Goal: Use online tool/utility: Utilize a website feature to perform a specific function

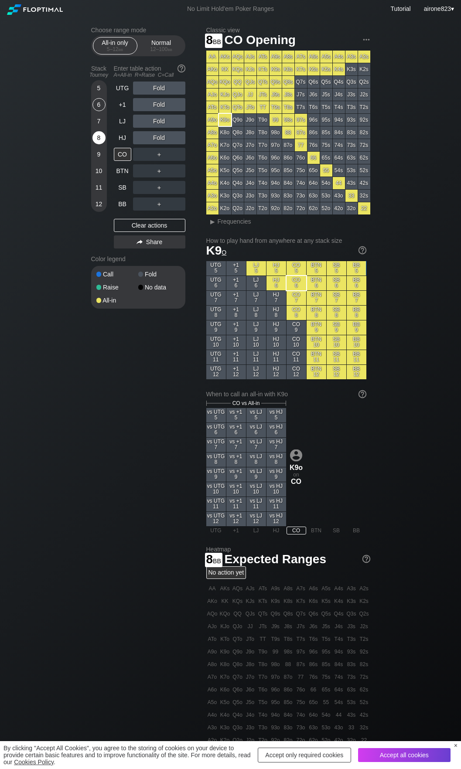
click at [95, 136] on div "8" at bounding box center [98, 137] width 13 height 13
click at [143, 173] on div "A ✕" at bounding box center [141, 170] width 17 height 13
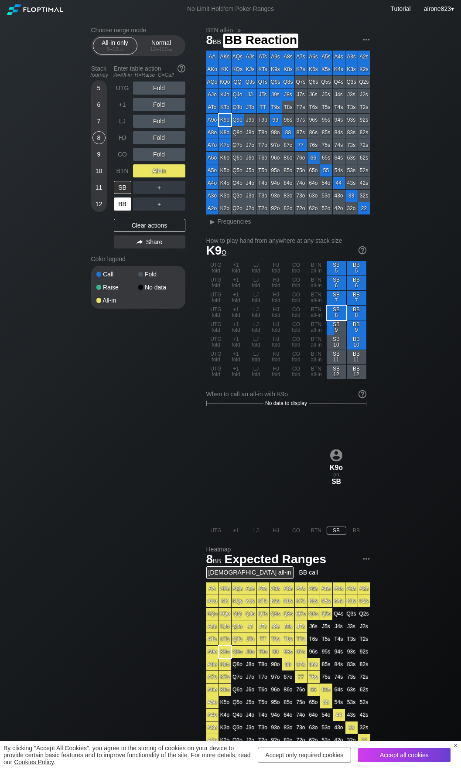
click at [119, 204] on div "BB" at bounding box center [122, 204] width 17 height 13
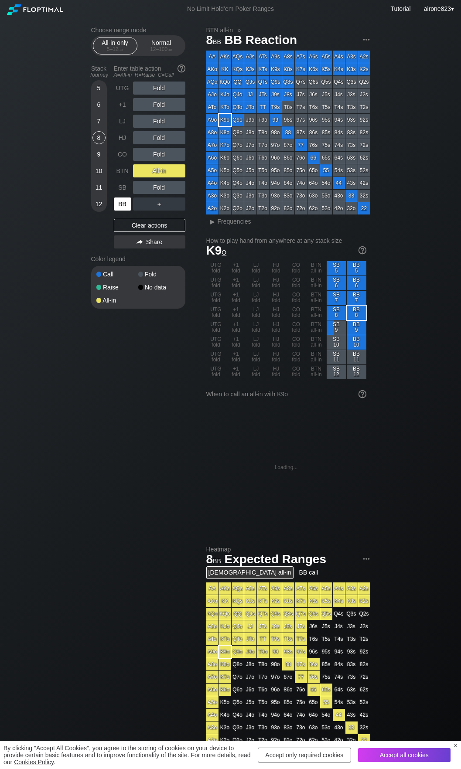
click at [119, 204] on div "BB" at bounding box center [122, 204] width 17 height 13
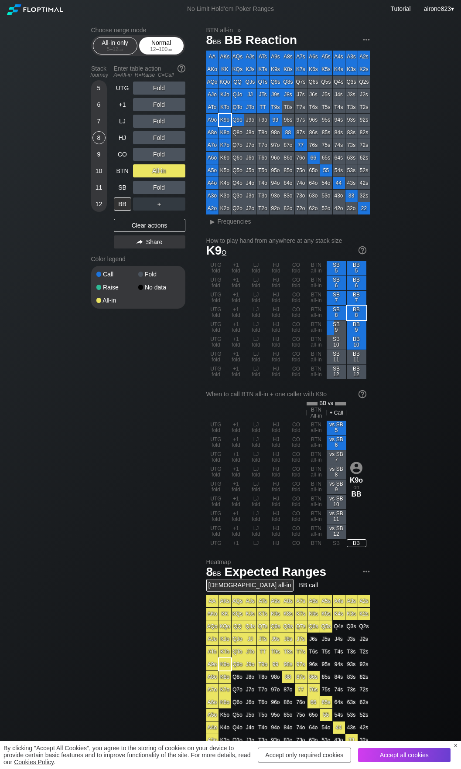
click at [177, 43] on div "Normal 12 – 100 bb" at bounding box center [161, 46] width 40 height 17
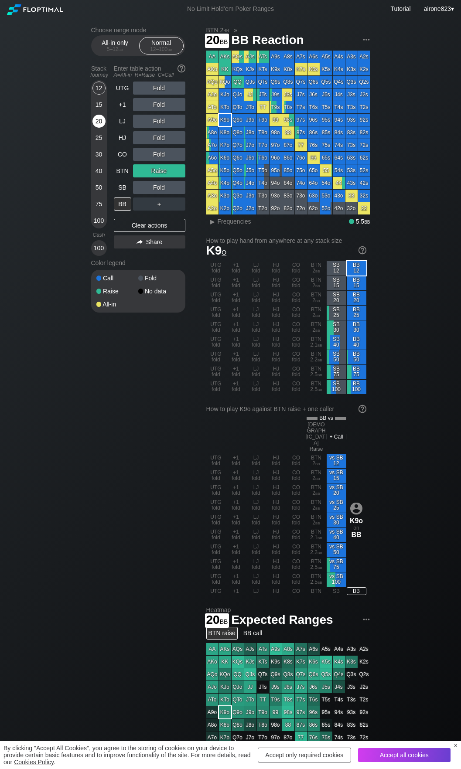
click at [102, 125] on div "20" at bounding box center [98, 121] width 13 height 13
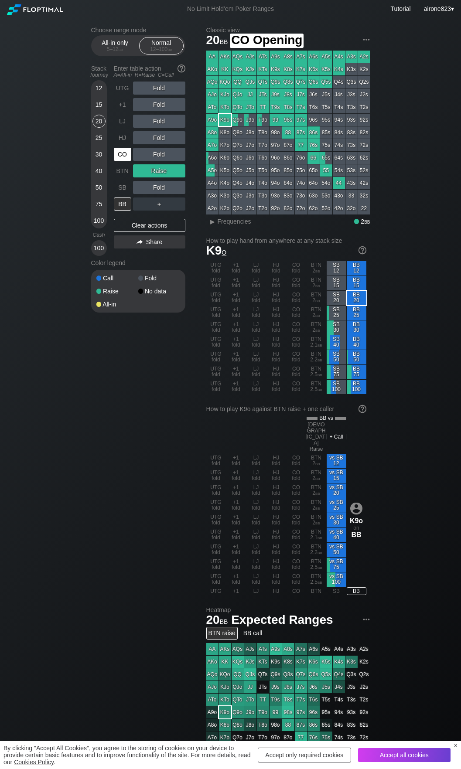
click at [118, 148] on div "CO" at bounding box center [123, 154] width 19 height 17
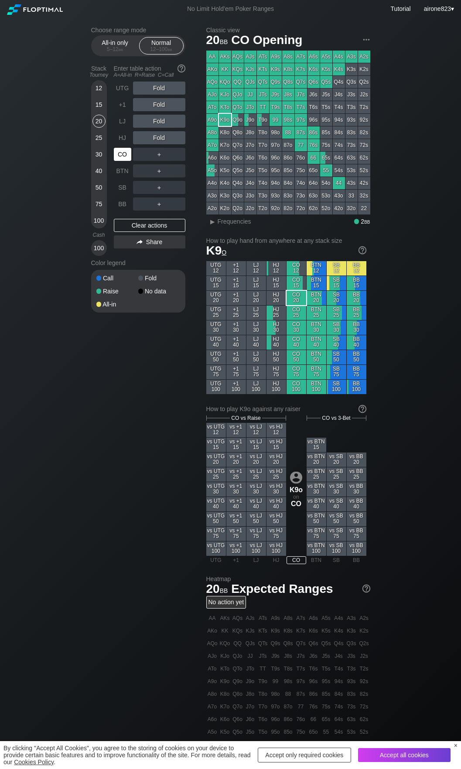
click at [123, 152] on div "CO" at bounding box center [122, 154] width 17 height 13
click at [183, 170] on div "C ✕" at bounding box center [176, 170] width 17 height 13
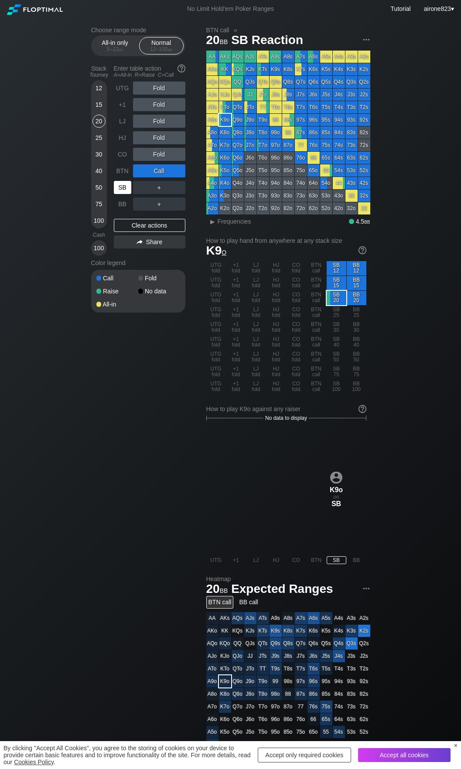
click at [123, 188] on div "SB" at bounding box center [122, 187] width 17 height 13
click at [123, 189] on div "SB" at bounding box center [122, 187] width 17 height 13
click at [111, 172] on div "Stack Tourney Enter table action A=All-in R=Raise C=Call [PHONE_NUMBER] [PHONE_…" at bounding box center [138, 158] width 94 height 194
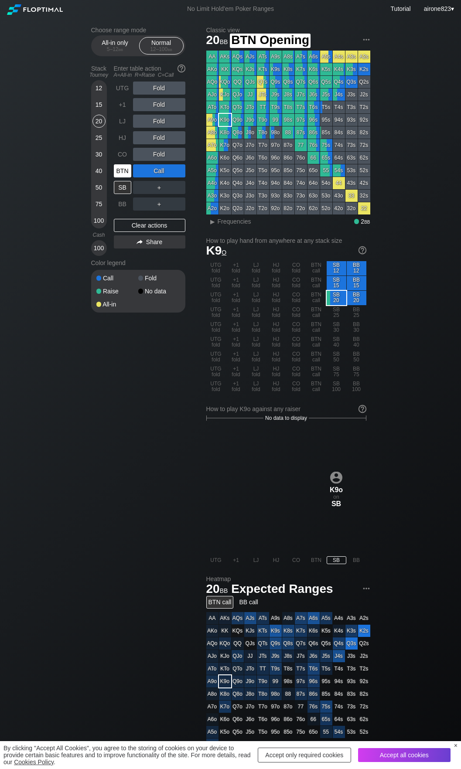
click at [117, 173] on div "BTN" at bounding box center [122, 170] width 17 height 13
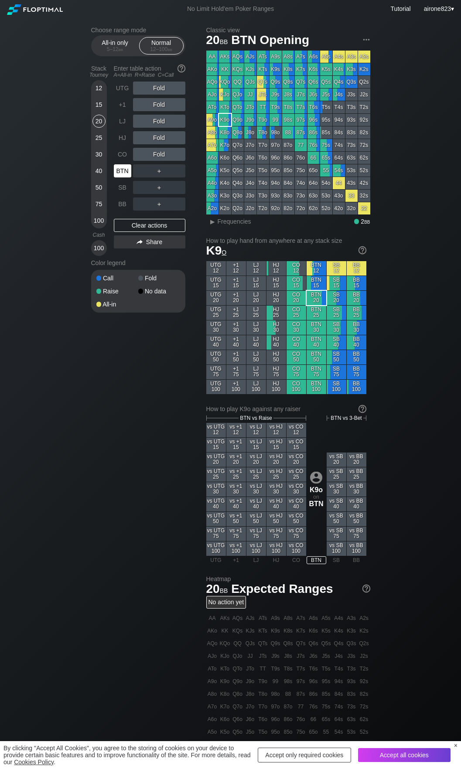
click at [117, 173] on div "BTN" at bounding box center [122, 170] width 17 height 13
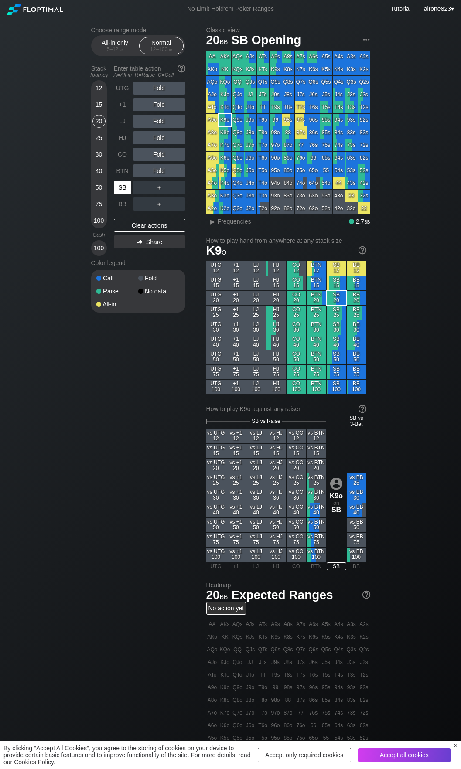
click at [120, 185] on div "SB" at bounding box center [122, 187] width 17 height 13
click at [163, 125] on div "Fold" at bounding box center [159, 121] width 52 height 13
click at [162, 121] on div "R ✕" at bounding box center [158, 121] width 17 height 13
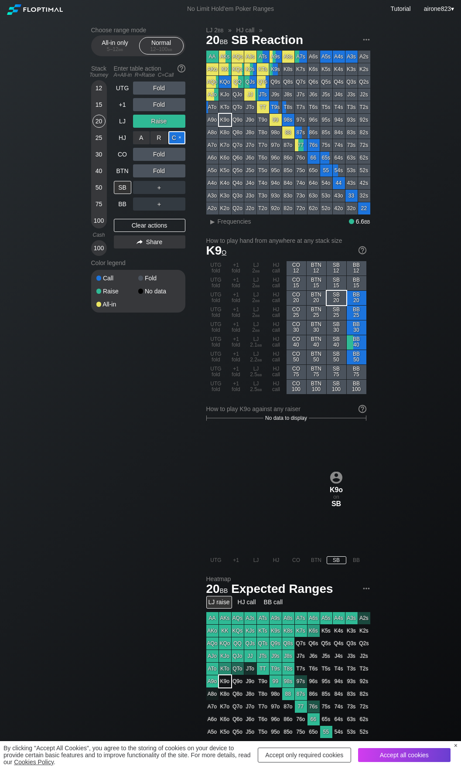
click at [175, 139] on div "C ✕" at bounding box center [176, 137] width 17 height 13
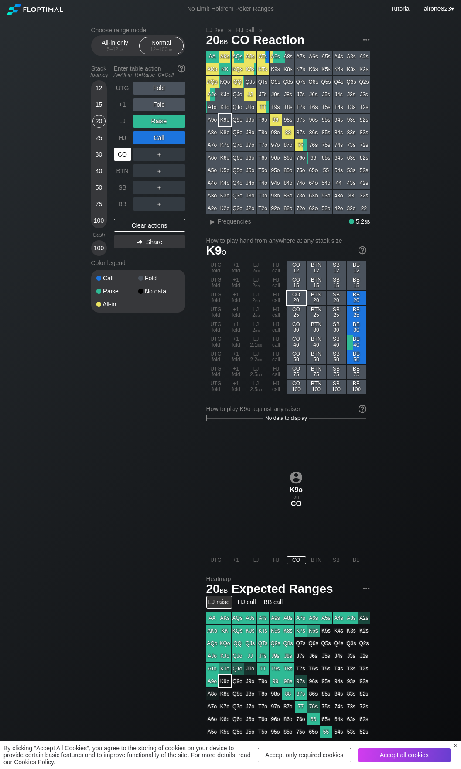
click at [126, 154] on div "CO" at bounding box center [122, 154] width 17 height 13
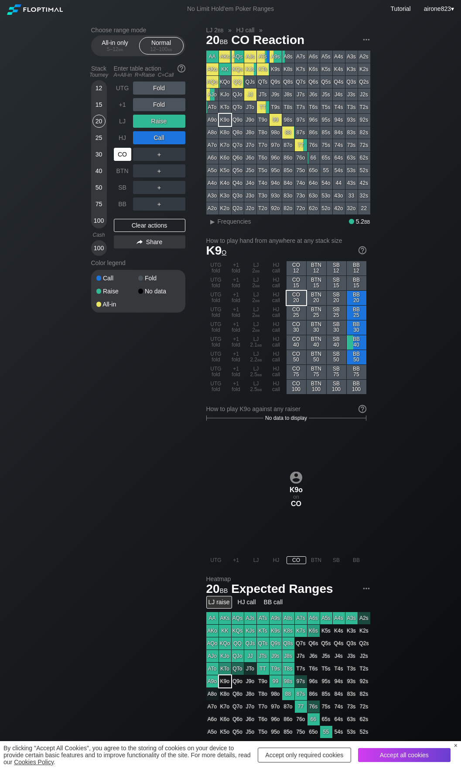
click at [126, 154] on div "CO" at bounding box center [122, 154] width 17 height 13
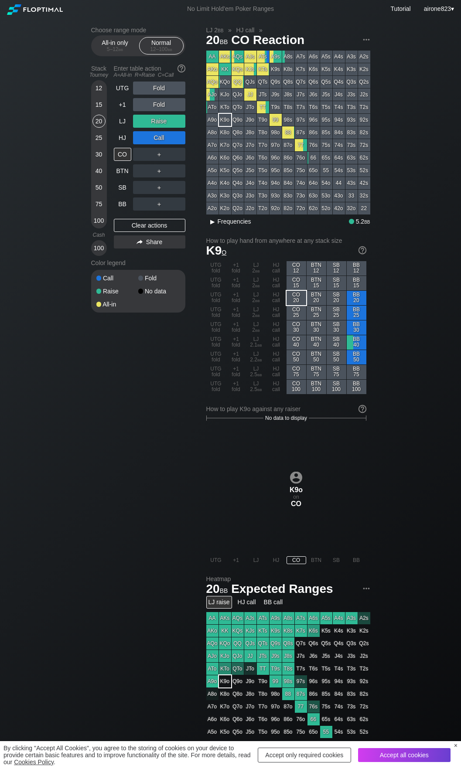
click at [231, 219] on span "Frequencies" at bounding box center [235, 221] width 34 height 7
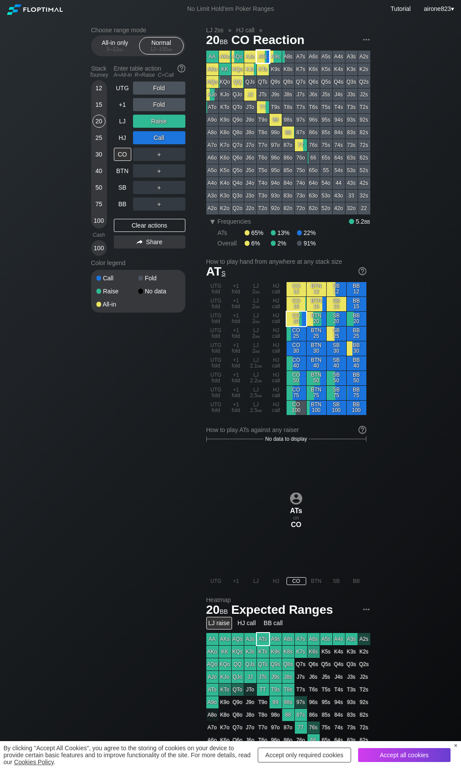
click at [263, 58] on div "ATs" at bounding box center [263, 57] width 12 height 12
click at [174, 157] on div "A ✕ R ✕ C ✕ ＋" at bounding box center [159, 154] width 52 height 13
click at [174, 157] on div "C ✕" at bounding box center [176, 154] width 17 height 13
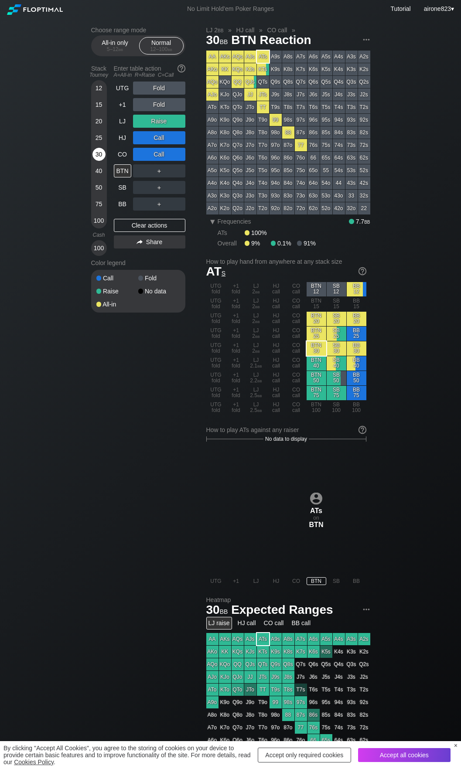
click at [97, 157] on div "30" at bounding box center [98, 154] width 13 height 13
click at [144, 205] on div "A ✕" at bounding box center [141, 204] width 17 height 13
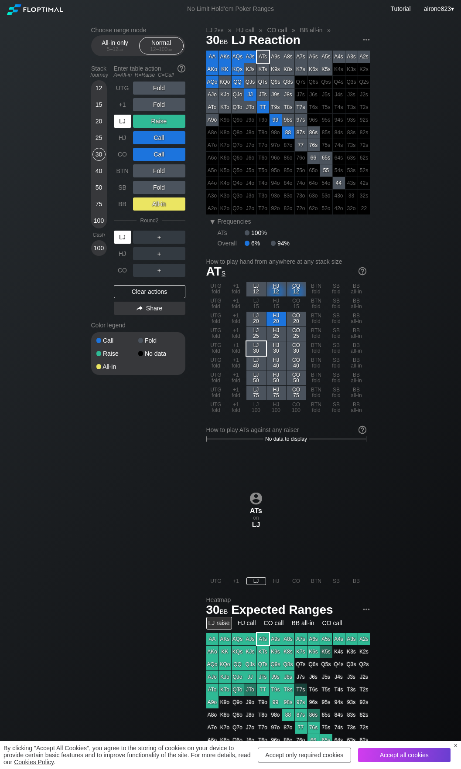
click at [123, 234] on div "LJ" at bounding box center [122, 237] width 17 height 13
drag, startPoint x: 123, startPoint y: 234, endPoint x: 123, endPoint y: 238, distance: 4.4
click at [123, 238] on div "LJ" at bounding box center [122, 237] width 17 height 13
click at [123, 239] on div "LJ" at bounding box center [122, 237] width 17 height 13
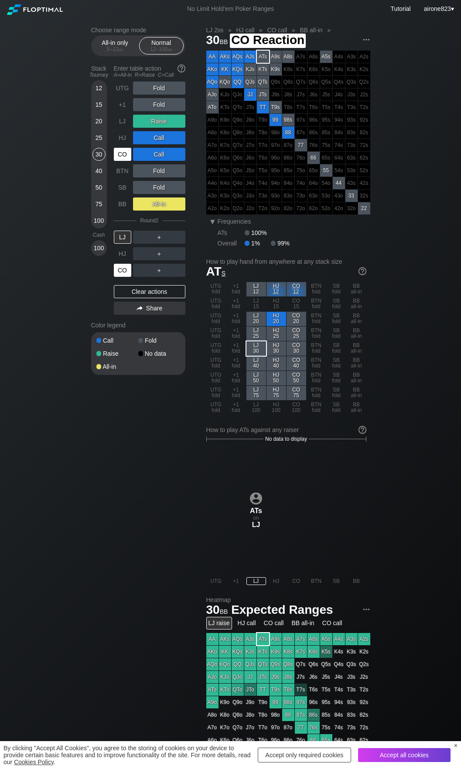
click at [123, 273] on div "CO" at bounding box center [122, 270] width 17 height 13
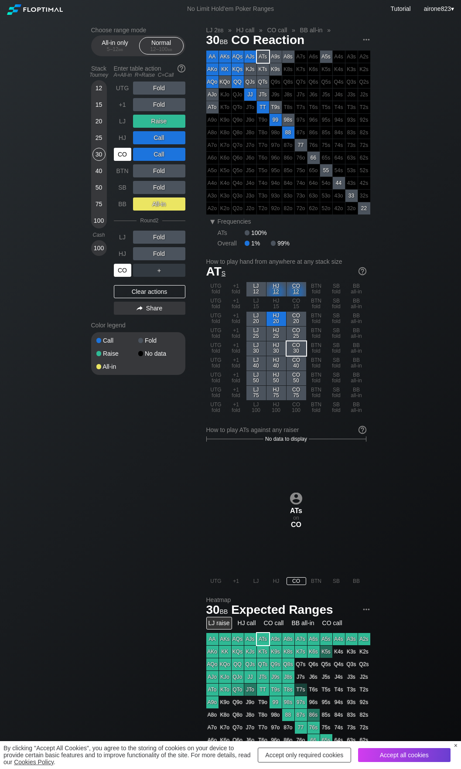
click at [122, 274] on div "CO" at bounding box center [122, 270] width 17 height 13
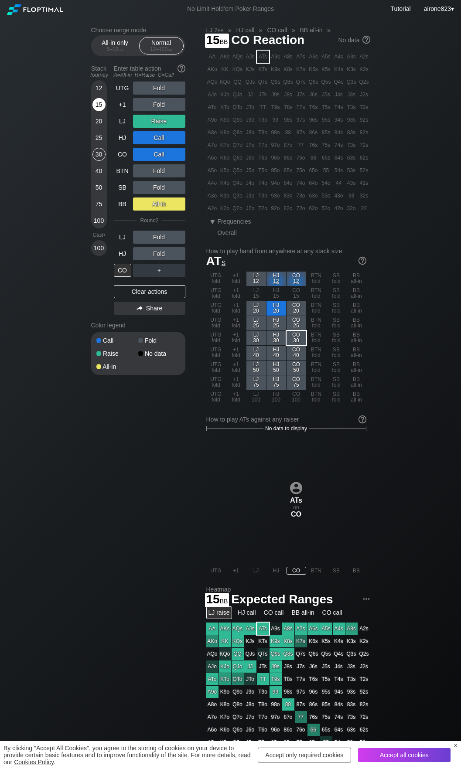
click at [102, 103] on div "15" at bounding box center [98, 104] width 13 height 13
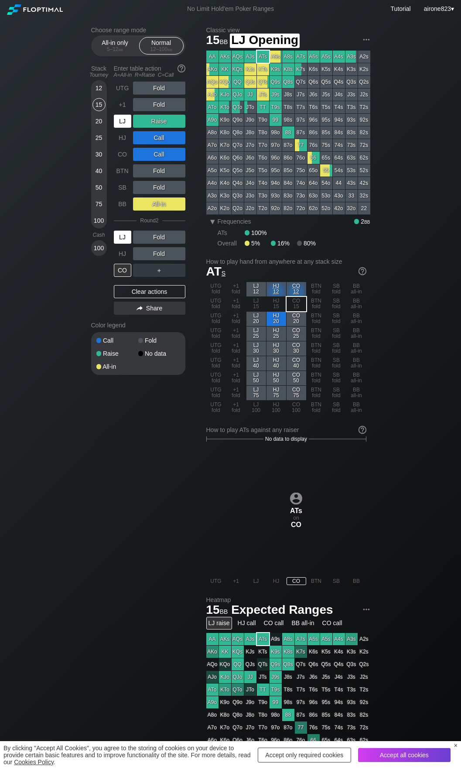
click at [117, 120] on div "LJ" at bounding box center [122, 121] width 17 height 13
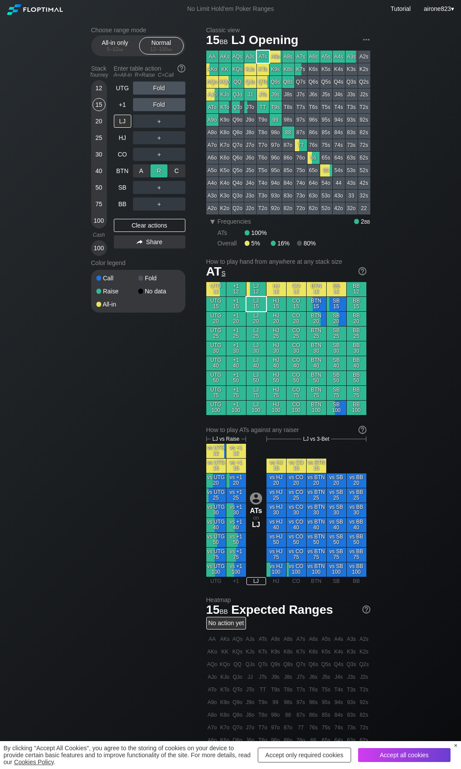
click at [158, 168] on div "R ✕" at bounding box center [158, 170] width 17 height 13
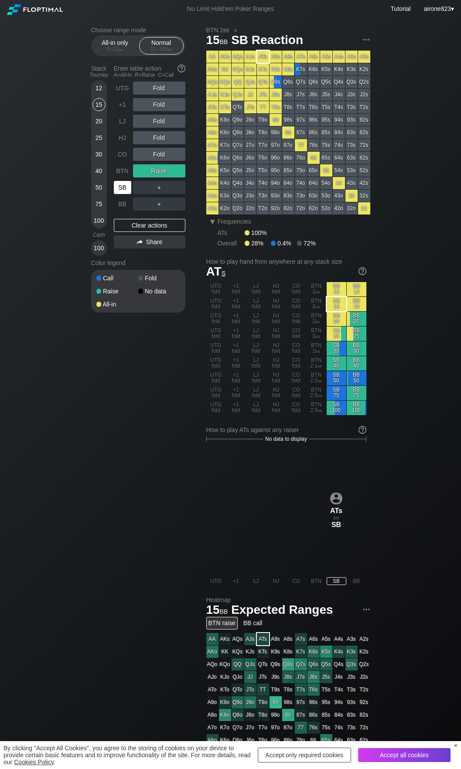
click at [125, 188] on div "SB" at bounding box center [122, 187] width 17 height 13
click at [121, 177] on div "BTN" at bounding box center [122, 170] width 17 height 13
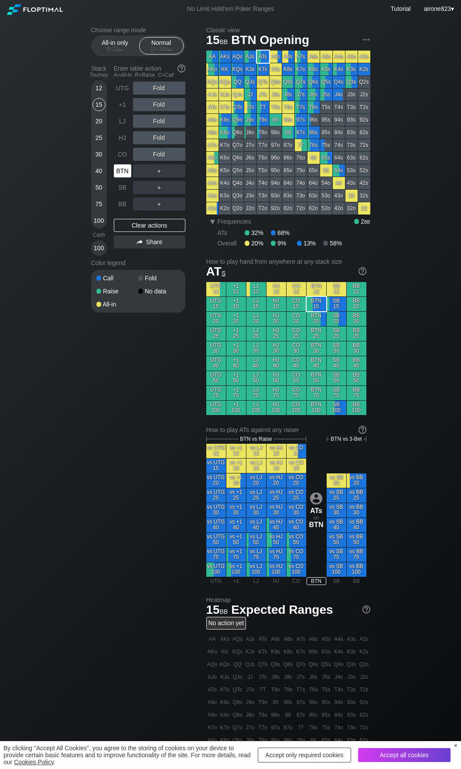
click at [120, 175] on div "BTN" at bounding box center [122, 170] width 17 height 13
click at [102, 90] on div "12" at bounding box center [98, 88] width 13 height 13
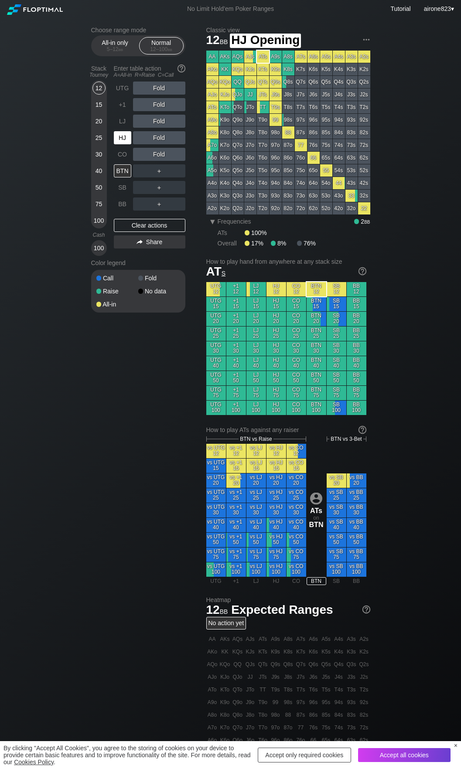
click at [124, 137] on div "HJ" at bounding box center [122, 137] width 17 height 13
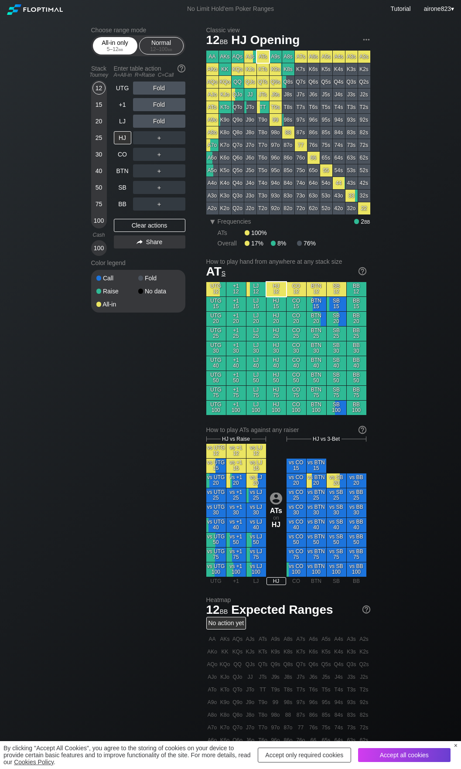
drag, startPoint x: 112, startPoint y: 47, endPoint x: 112, endPoint y: 64, distance: 17.0
click at [112, 47] on div "All-in only 5 – 12 bb" at bounding box center [115, 46] width 40 height 17
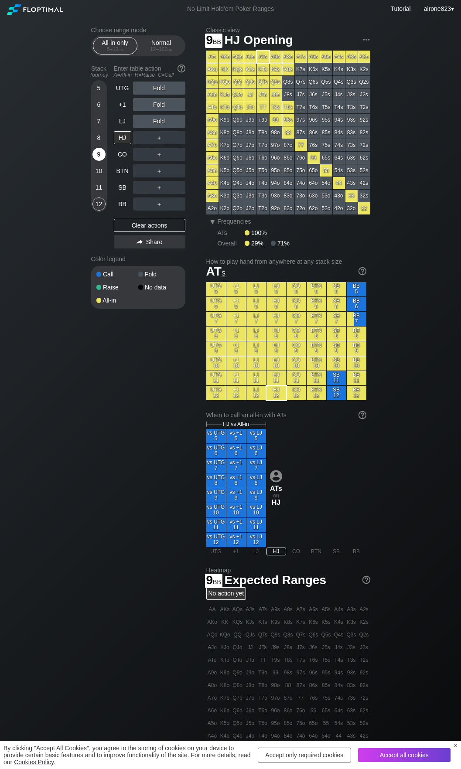
click at [99, 157] on div "9" at bounding box center [98, 154] width 13 height 13
click at [144, 107] on div "A ✕" at bounding box center [141, 104] width 17 height 13
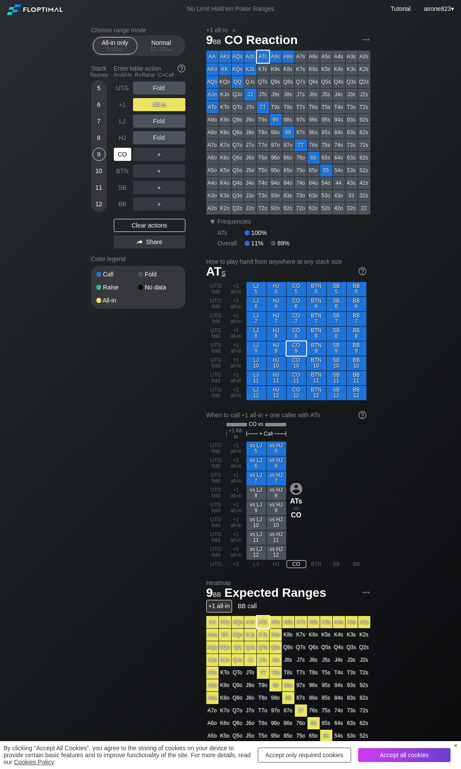
click at [120, 157] on div "CO" at bounding box center [122, 154] width 17 height 13
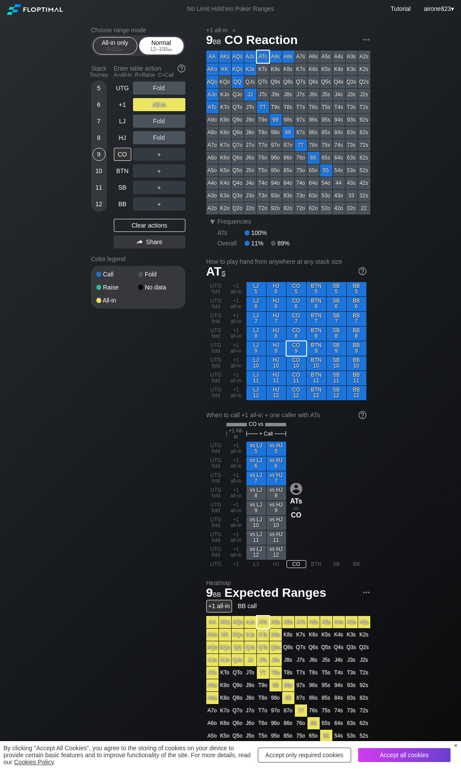
click at [169, 43] on div "Normal 12 – 100 bb" at bounding box center [161, 46] width 40 height 17
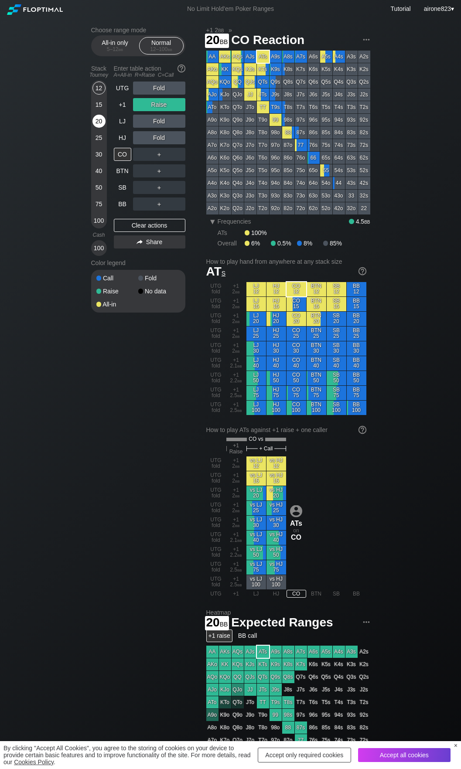
click at [99, 126] on div "20" at bounding box center [98, 121] width 13 height 13
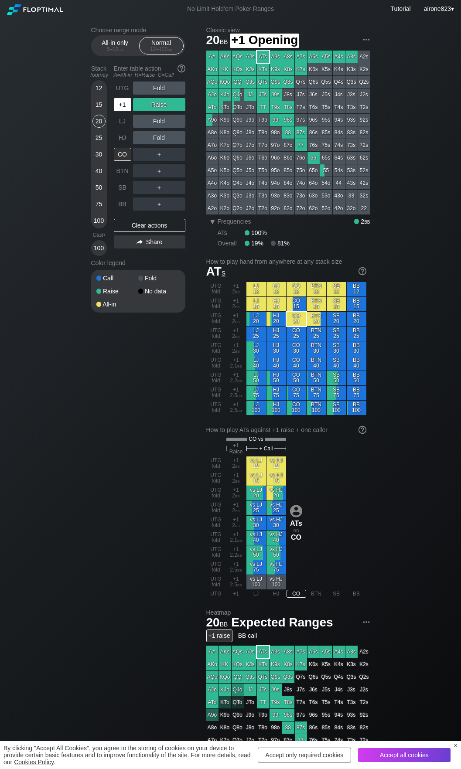
click at [132, 105] on div "+1" at bounding box center [123, 104] width 19 height 17
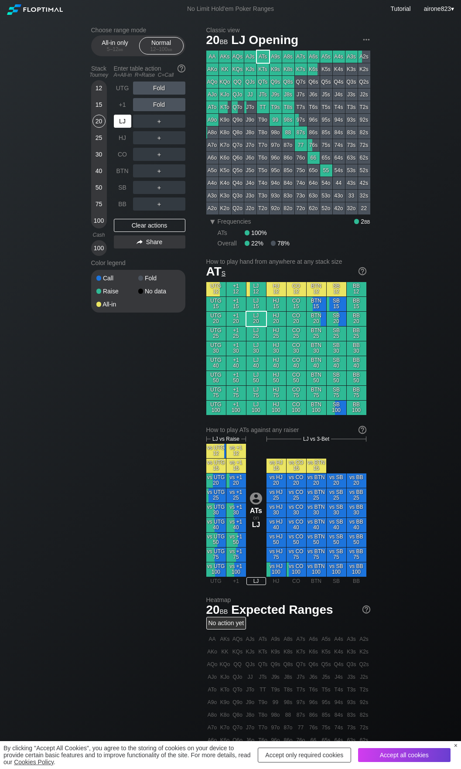
click at [123, 127] on div "LJ" at bounding box center [122, 121] width 17 height 13
click at [122, 126] on div "LJ" at bounding box center [122, 121] width 17 height 13
click at [118, 55] on div "All-in only 5 – 12 bb Normal 12 – 100 bb" at bounding box center [138, 45] width 94 height 21
click at [116, 51] on div "5 – 12 bb" at bounding box center [115, 49] width 37 height 6
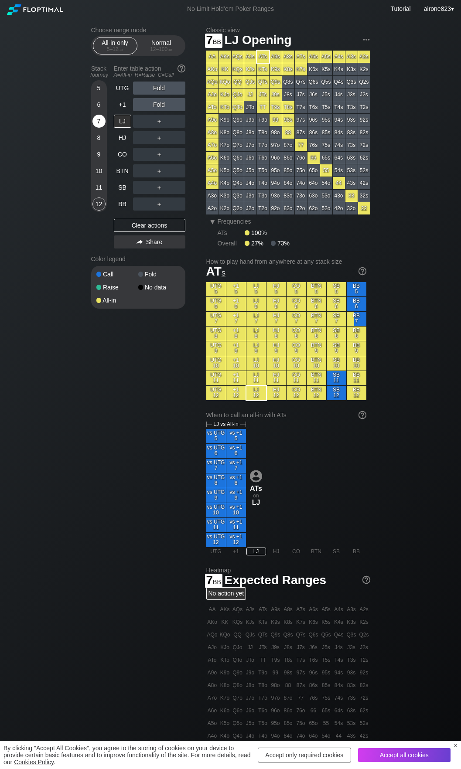
click at [99, 123] on div "7" at bounding box center [98, 121] width 13 height 13
click at [143, 88] on div "A ✕" at bounding box center [141, 88] width 17 height 13
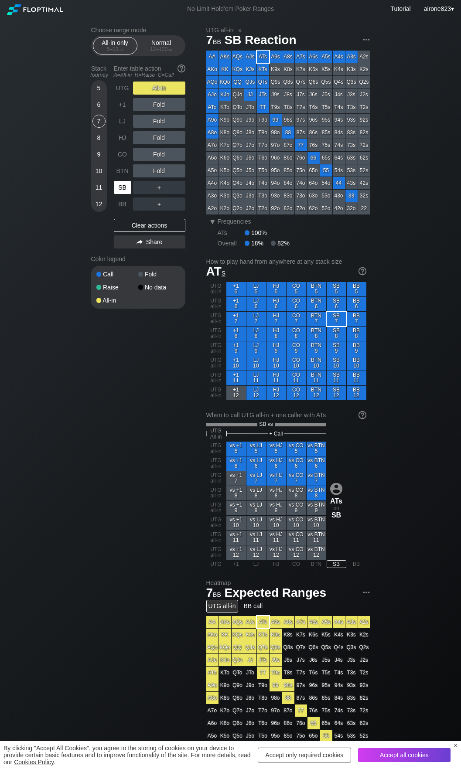
click at [119, 191] on div "SB" at bounding box center [122, 187] width 17 height 13
drag, startPoint x: 169, startPoint y: 47, endPoint x: 135, endPoint y: 85, distance: 51.0
click at [169, 46] on div "Normal 12 – 100 bb" at bounding box center [161, 46] width 40 height 17
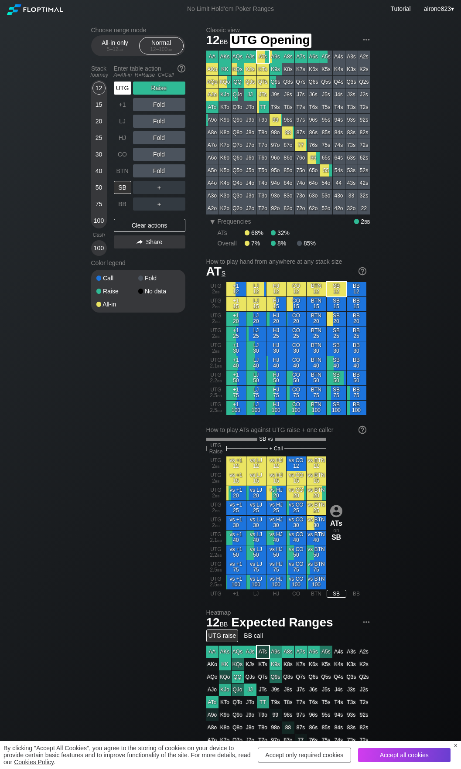
click at [124, 87] on div "UTG" at bounding box center [122, 88] width 17 height 13
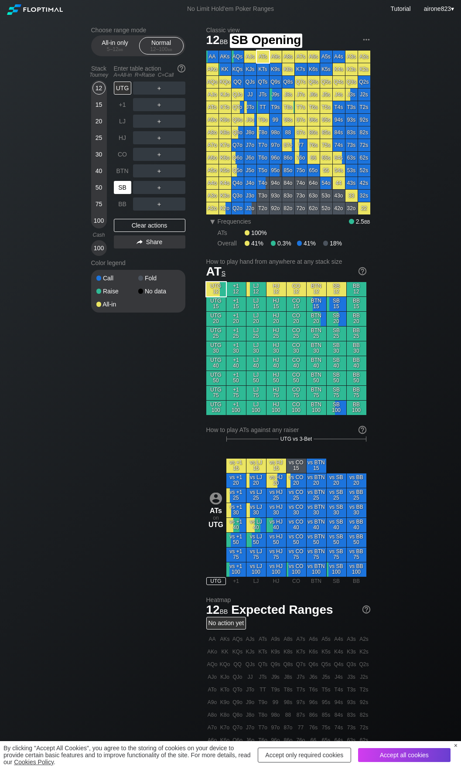
click at [126, 190] on div "SB" at bounding box center [122, 187] width 17 height 13
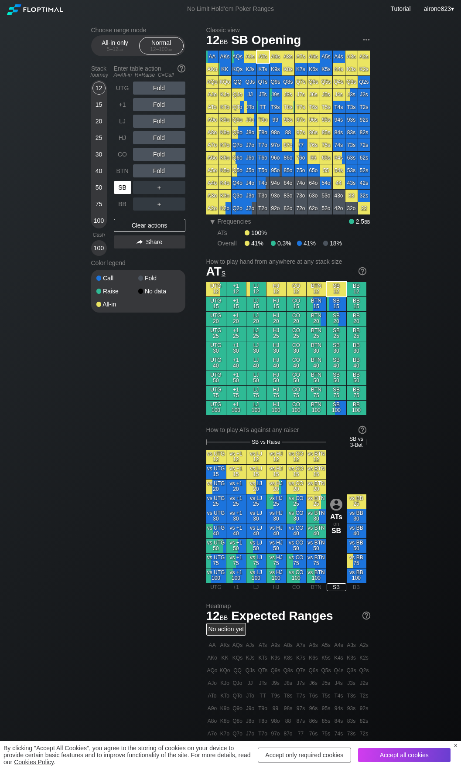
click at [125, 190] on div "SB" at bounding box center [122, 187] width 17 height 13
